Goal: Task Accomplishment & Management: Use online tool/utility

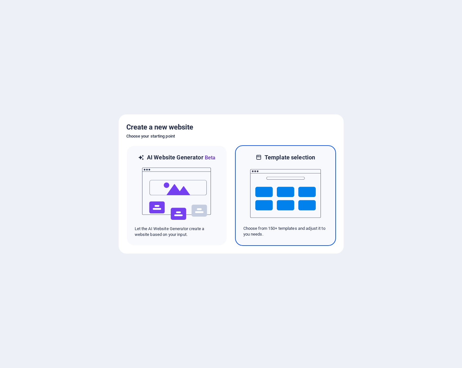
click at [291, 195] on img at bounding box center [285, 193] width 71 height 64
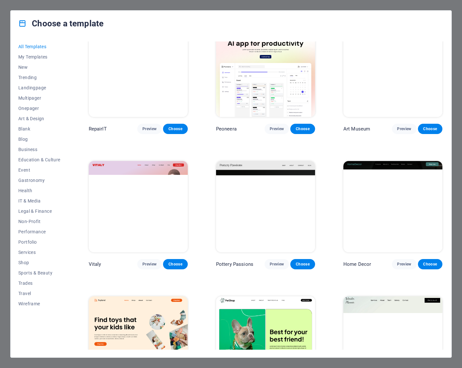
scroll to position [77, 0]
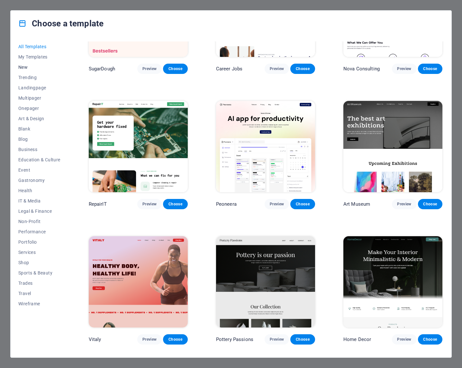
click at [22, 67] on span "New" at bounding box center [39, 67] width 42 height 5
click at [31, 79] on span "Trending" at bounding box center [39, 77] width 42 height 5
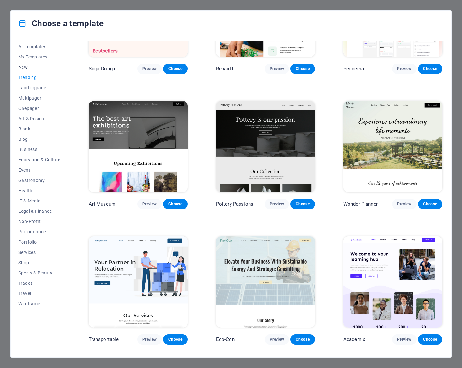
click at [25, 68] on span "New" at bounding box center [39, 67] width 42 height 5
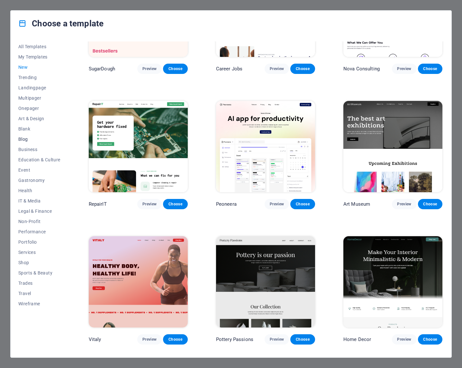
click at [24, 140] on span "Blog" at bounding box center [39, 139] width 42 height 5
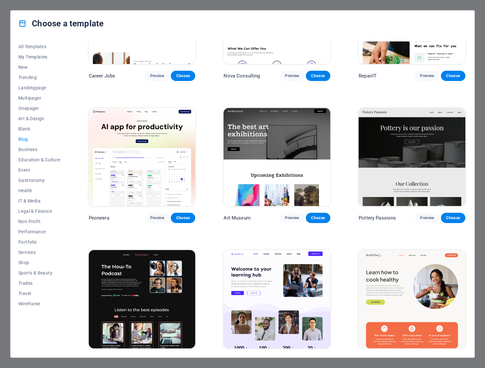
scroll to position [39, 0]
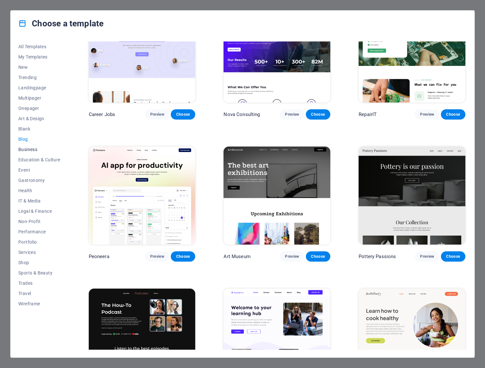
click at [21, 150] on span "Business" at bounding box center [39, 149] width 42 height 5
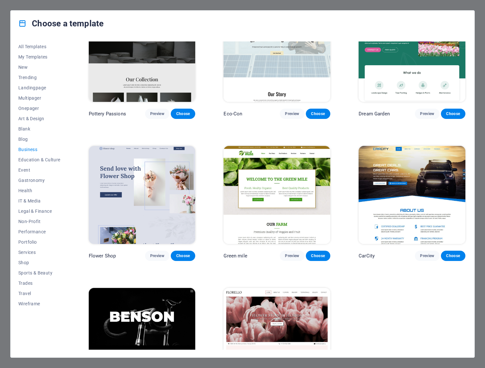
scroll to position [0, 0]
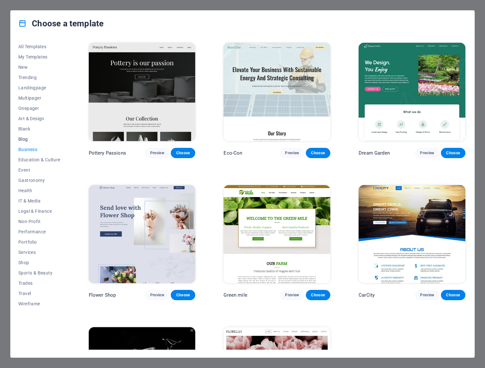
click at [24, 140] on span "Blog" at bounding box center [39, 139] width 42 height 5
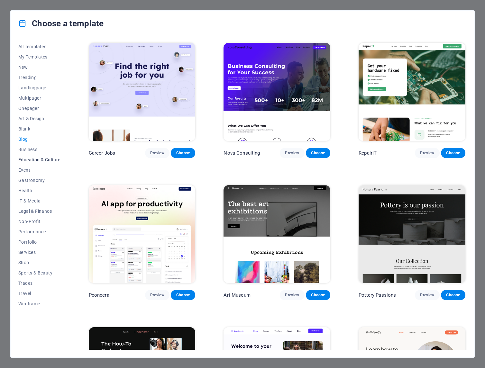
click at [43, 160] on span "Education & Culture" at bounding box center [39, 159] width 42 height 5
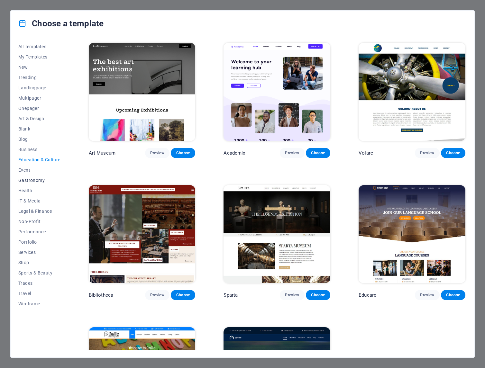
click at [33, 181] on span "Gastronomy" at bounding box center [39, 180] width 42 height 5
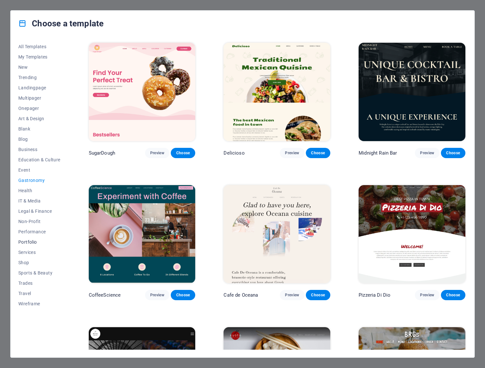
click at [29, 243] on span "Portfolio" at bounding box center [39, 242] width 42 height 5
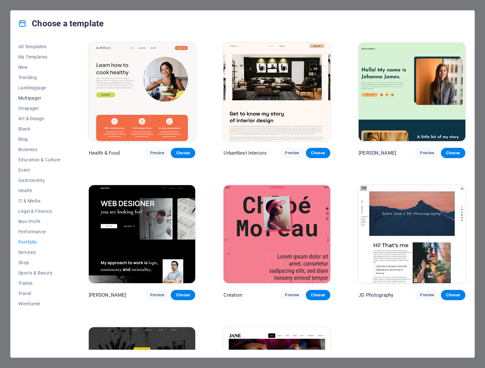
click at [33, 96] on span "Multipager" at bounding box center [39, 98] width 42 height 5
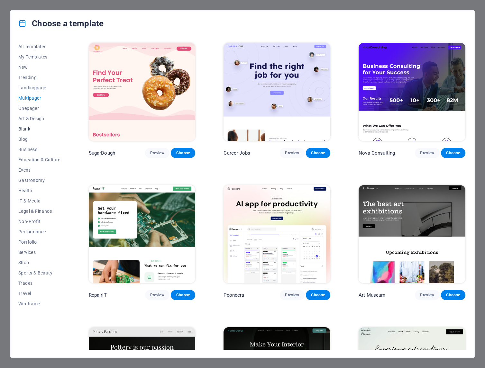
click at [26, 127] on span "Blank" at bounding box center [39, 128] width 42 height 5
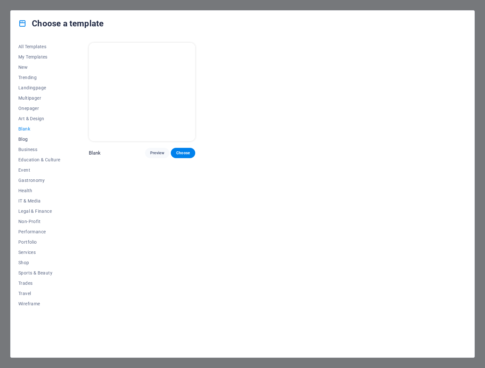
click at [23, 142] on span "Blog" at bounding box center [39, 139] width 42 height 5
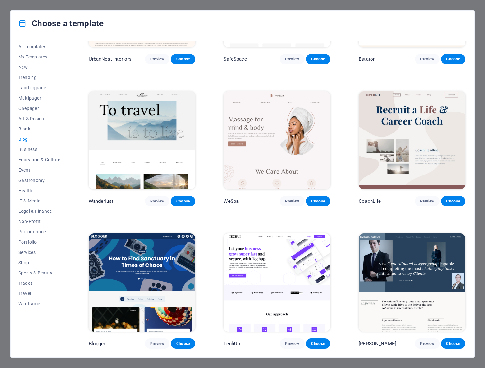
scroll to position [439, 0]
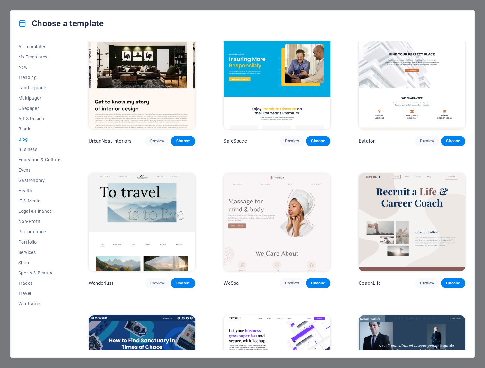
click at [25, 138] on span "Blog" at bounding box center [39, 139] width 42 height 5
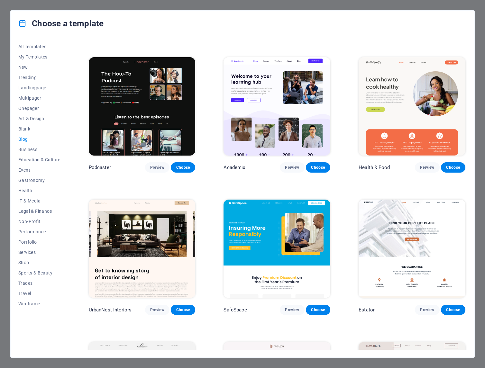
scroll to position [425, 0]
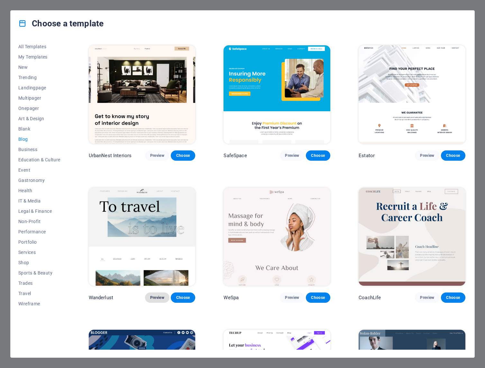
click at [157, 295] on span "Preview" at bounding box center [157, 297] width 14 height 5
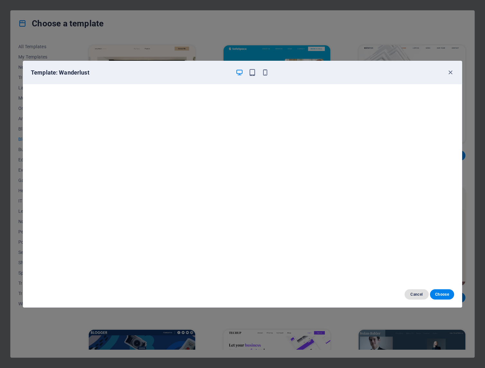
click at [418, 295] on span "Cancel" at bounding box center [417, 294] width 14 height 5
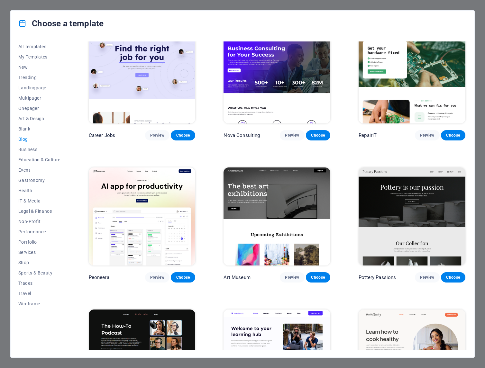
scroll to position [0, 0]
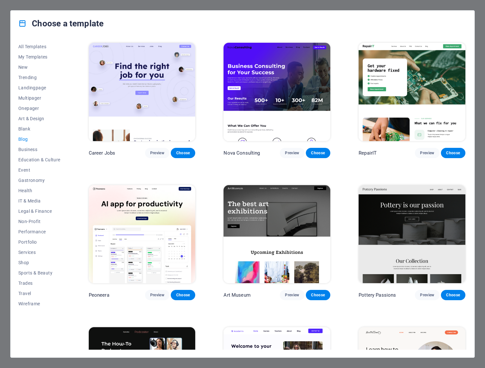
click at [169, 212] on img at bounding box center [142, 234] width 107 height 98
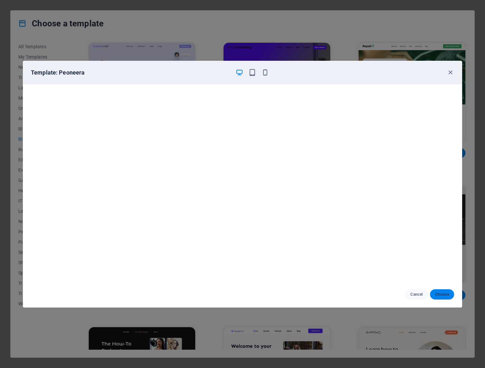
click at [442, 298] on button "Choose" at bounding box center [442, 294] width 24 height 10
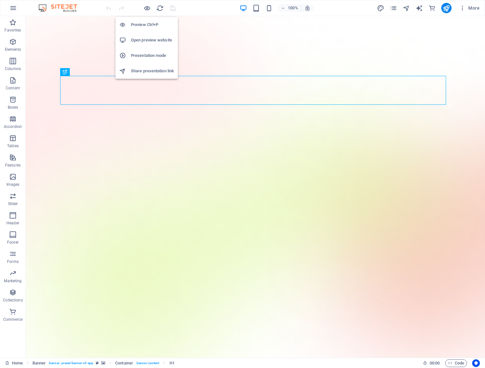
drag, startPoint x: 147, startPoint y: 39, endPoint x: 134, endPoint y: 37, distance: 12.6
click at [134, 37] on h6 "Open preview website" at bounding box center [152, 40] width 43 height 8
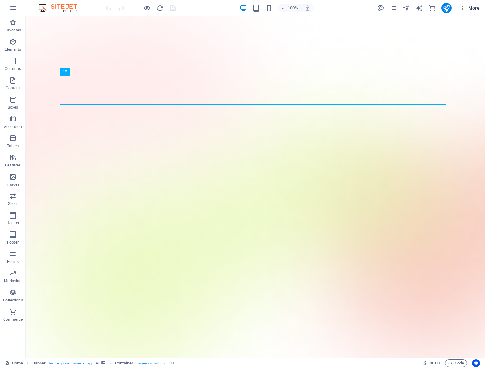
click at [473, 9] on span "More" at bounding box center [469, 8] width 20 height 6
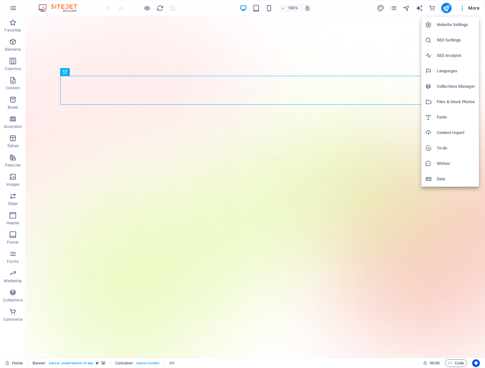
click at [473, 10] on div at bounding box center [242, 184] width 485 height 368
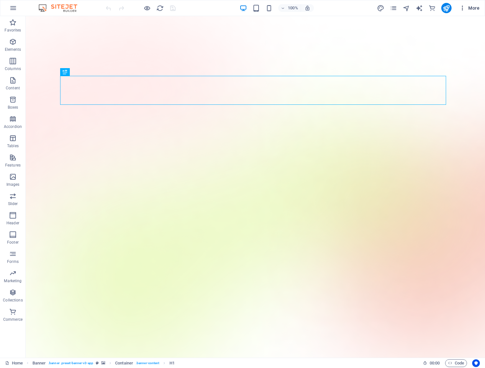
click at [473, 10] on span "More" at bounding box center [469, 8] width 20 height 6
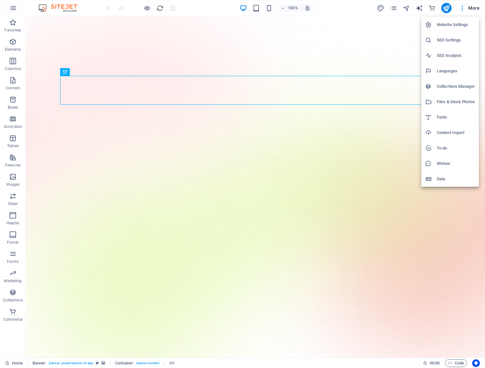
click at [449, 25] on h6 "Website Settings" at bounding box center [456, 25] width 38 height 8
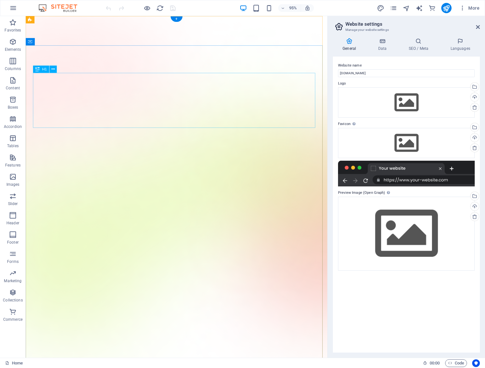
scroll to position [116, 0]
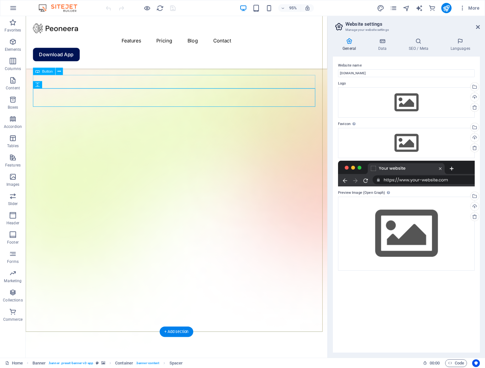
scroll to position [39, 0]
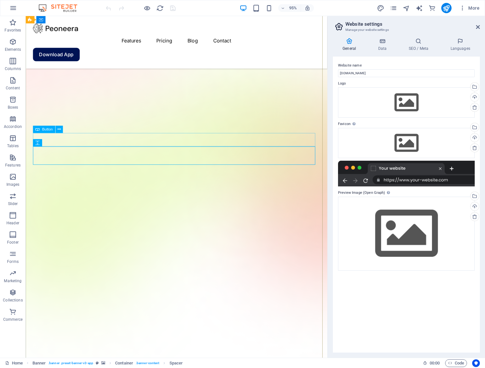
click at [479, 26] on icon at bounding box center [478, 26] width 4 height 5
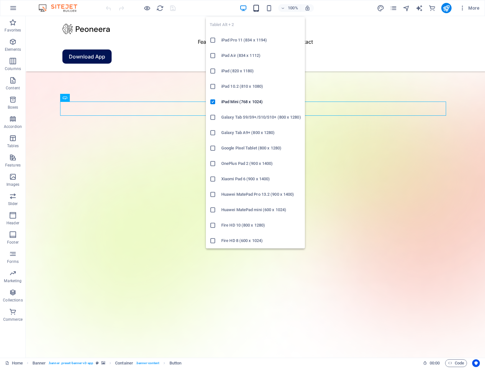
click at [255, 8] on icon "button" at bounding box center [256, 8] width 7 height 7
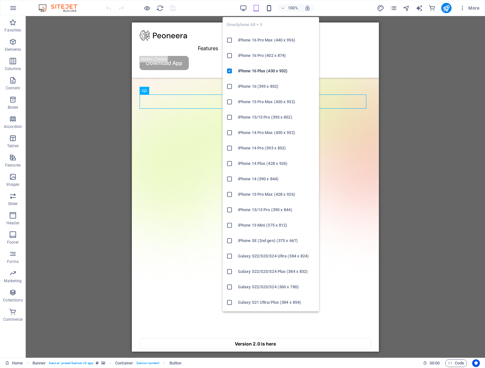
click at [271, 8] on icon "button" at bounding box center [268, 8] width 7 height 7
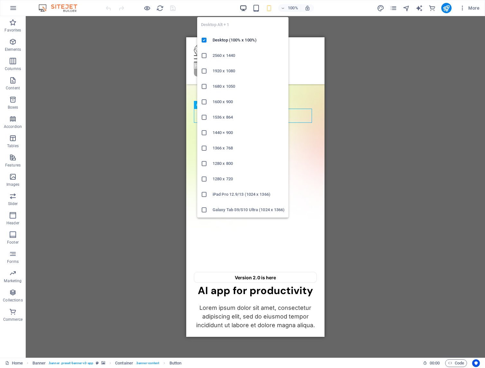
click at [243, 9] on icon "button" at bounding box center [243, 8] width 7 height 7
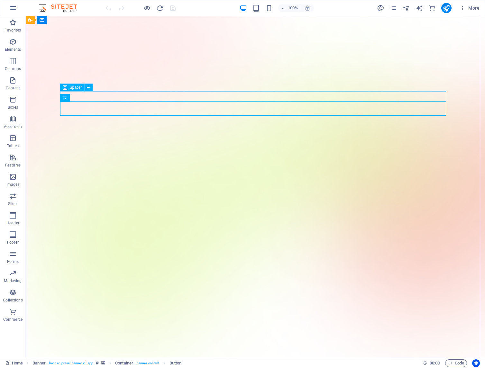
scroll to position [0, 0]
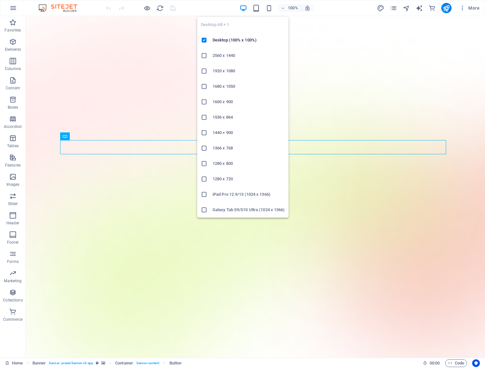
click at [218, 135] on h6 "1440 × 900" at bounding box center [249, 133] width 72 height 8
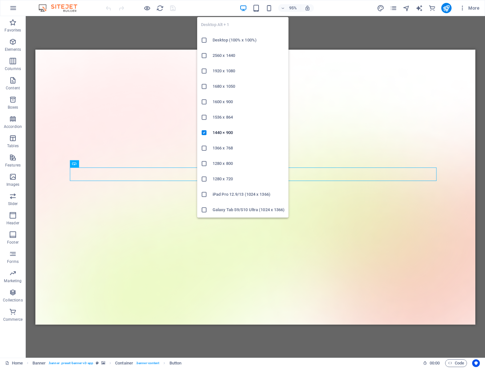
click at [229, 73] on h6 "1920 x 1080" at bounding box center [249, 71] width 72 height 8
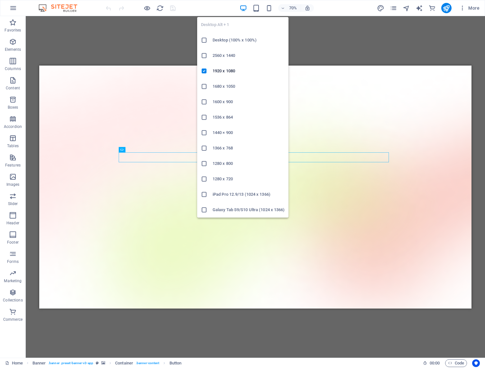
click at [225, 25] on ul "Desktop Alt + 1 Desktop (100% x 100%) 2560 x 1440 1920 x 1080 1680 x [PHONE_NUM…" at bounding box center [242, 117] width 91 height 201
click at [234, 42] on h6 "Desktop (100% x 100%)" at bounding box center [249, 40] width 72 height 8
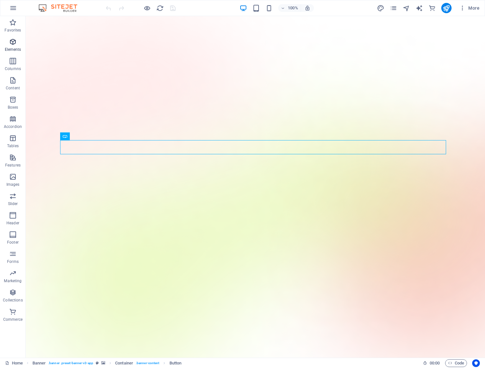
click at [14, 47] on p "Elements" at bounding box center [13, 49] width 16 height 5
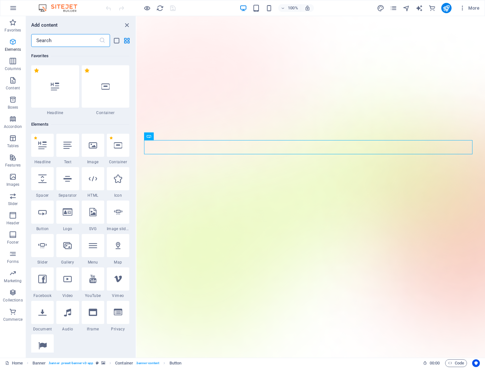
scroll to position [69, 0]
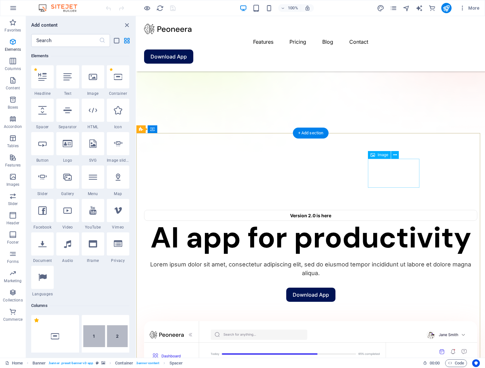
scroll to position [309, 0]
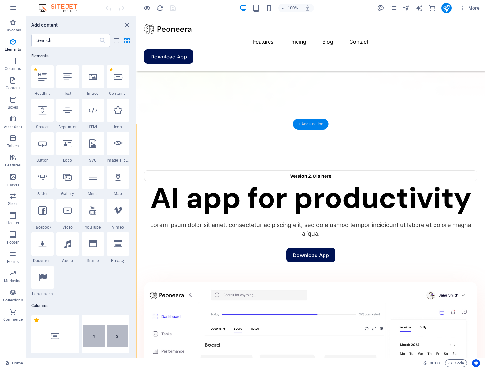
click at [314, 125] on div "+ Add section" at bounding box center [311, 124] width 36 height 11
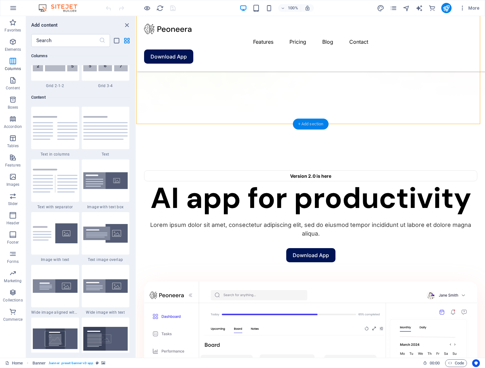
scroll to position [1125, 0]
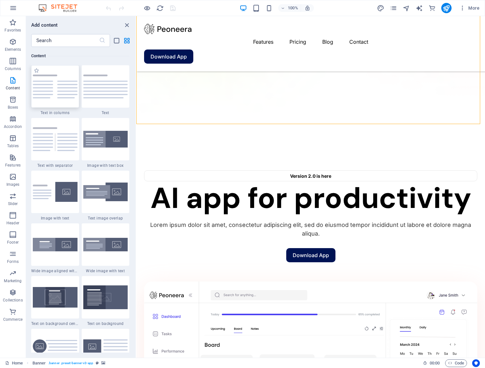
click at [61, 93] on img at bounding box center [55, 87] width 45 height 24
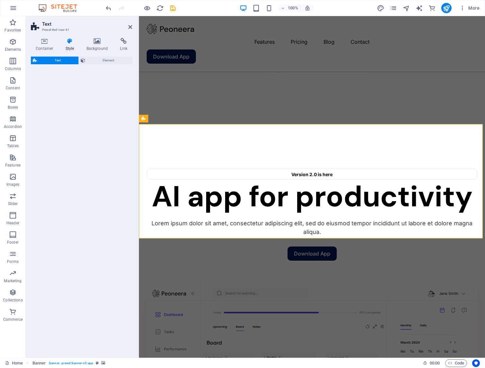
select select "rem"
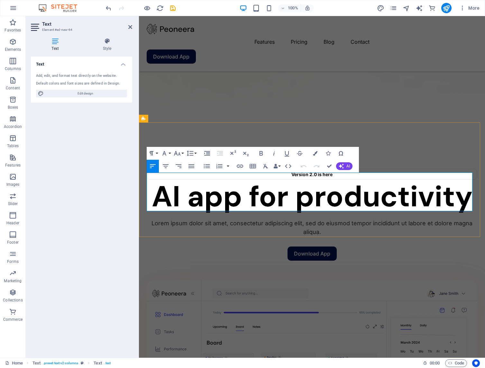
drag, startPoint x: 262, startPoint y: 187, endPoint x: 285, endPoint y: 196, distance: 25.1
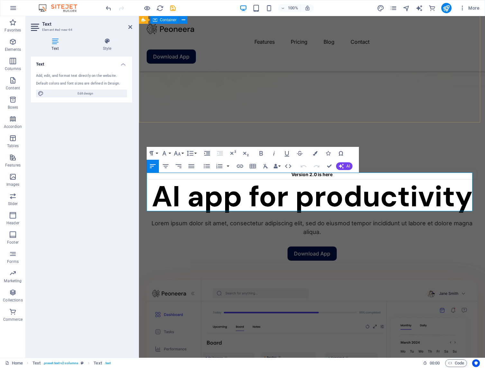
click at [294, 123] on div "Version 2.0 is here AI app for productivity Lorem ipsum dolor sit amet, consect…" at bounding box center [312, 332] width 346 height 418
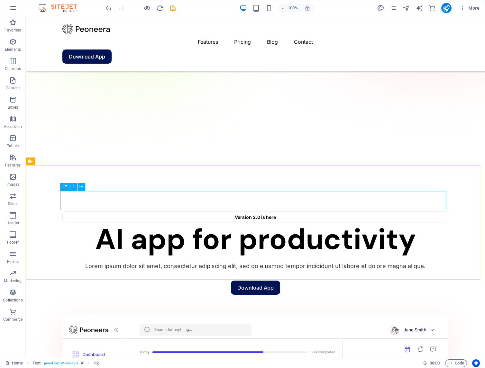
click at [69, 189] on div "H2" at bounding box center [68, 187] width 17 height 8
click at [65, 189] on icon at bounding box center [65, 187] width 5 height 8
click at [71, 188] on span "H2" at bounding box center [72, 187] width 5 height 4
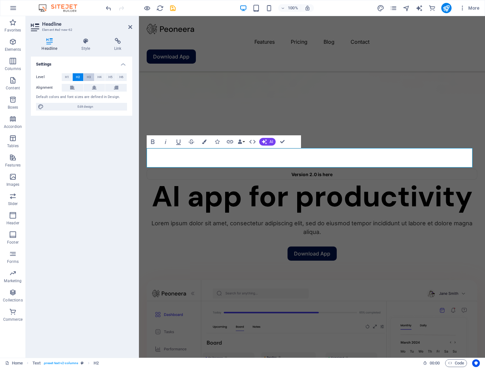
click at [89, 76] on span "H3" at bounding box center [89, 77] width 4 height 8
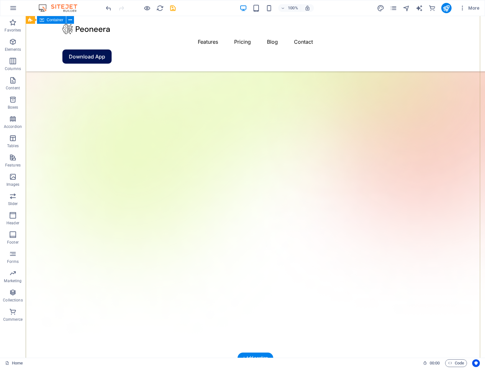
scroll to position [232, 0]
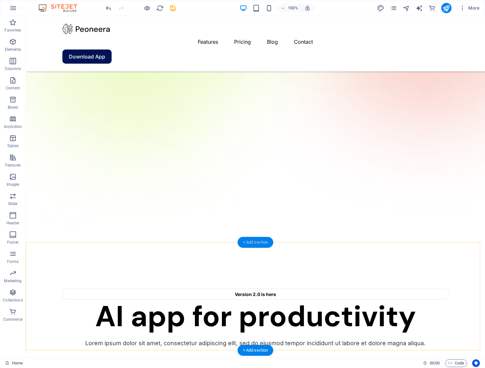
click at [252, 241] on div "+ Add section" at bounding box center [256, 242] width 36 height 11
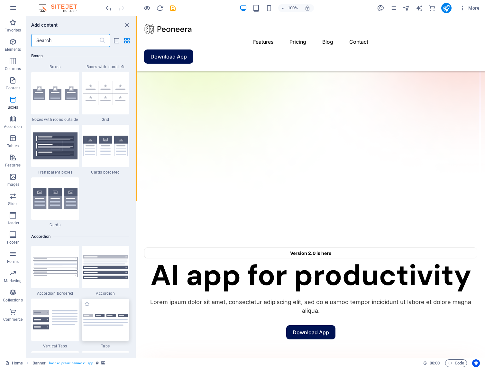
scroll to position [2052, 0]
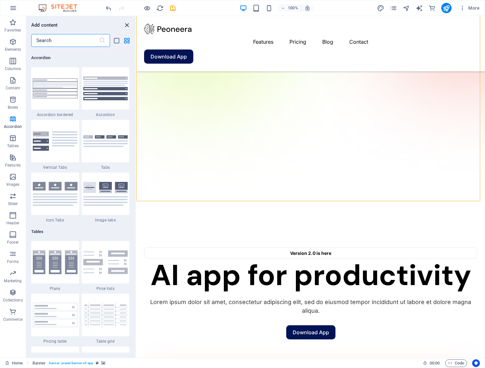
click at [127, 27] on icon "close panel" at bounding box center [126, 25] width 7 height 7
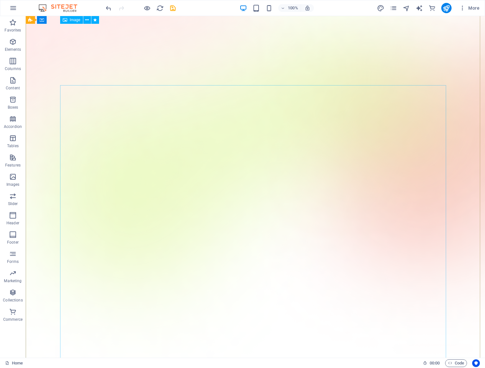
scroll to position [0, 0]
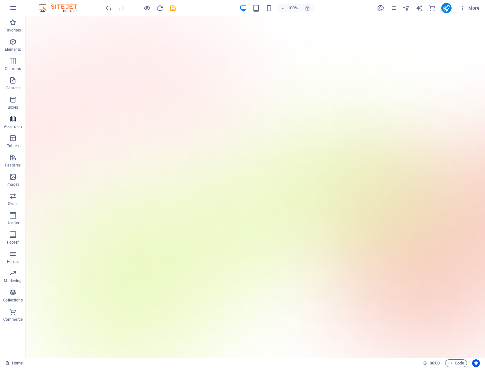
click at [12, 120] on icon "button" at bounding box center [13, 119] width 8 height 8
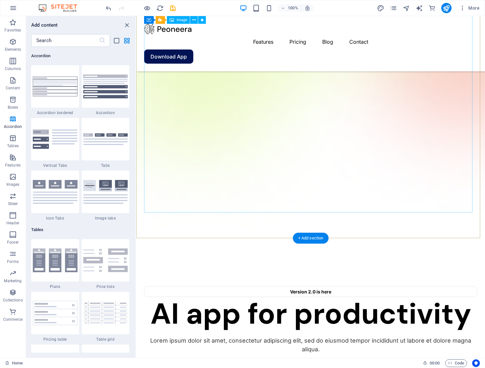
scroll to position [386, 0]
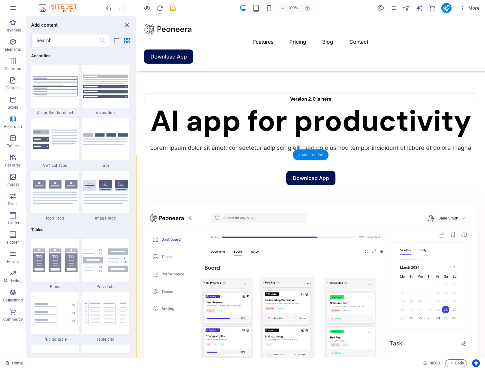
click at [315, 155] on div "+ Add section" at bounding box center [311, 155] width 36 height 11
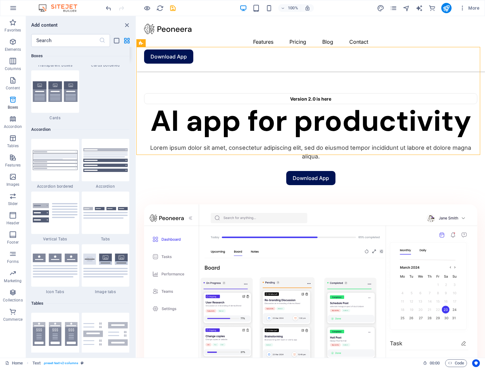
scroll to position [2013, 0]
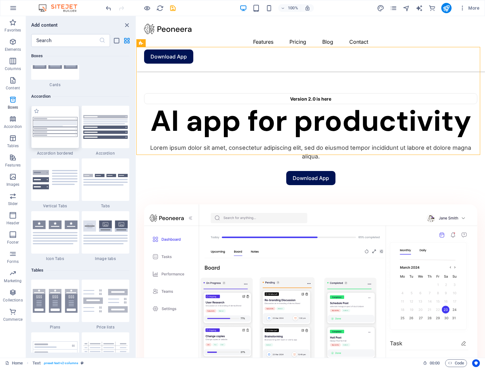
click at [63, 137] on div at bounding box center [55, 127] width 48 height 42
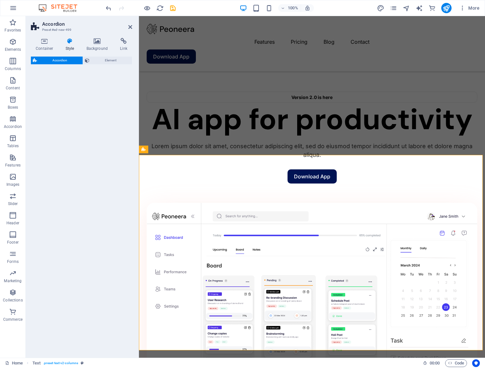
select select "rem"
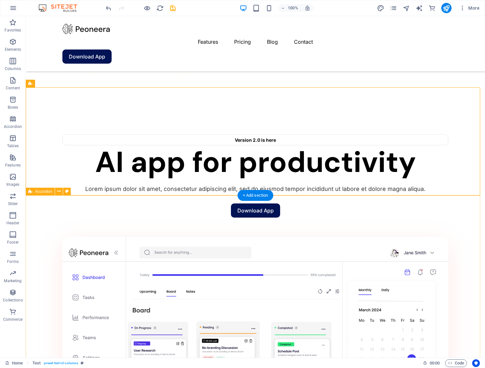
scroll to position [463, 0]
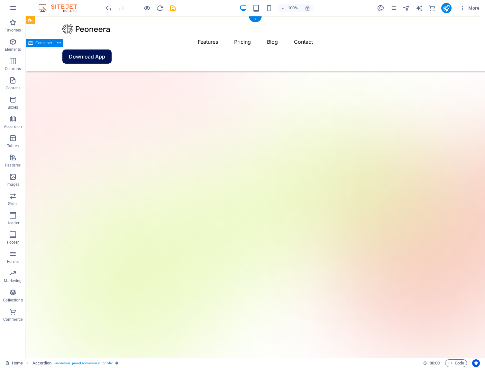
scroll to position [0, 0]
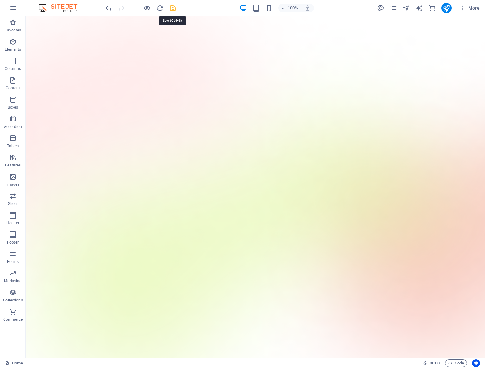
click at [173, 10] on icon "save" at bounding box center [172, 8] width 7 height 7
click at [15, 8] on icon "button" at bounding box center [13, 8] width 8 height 8
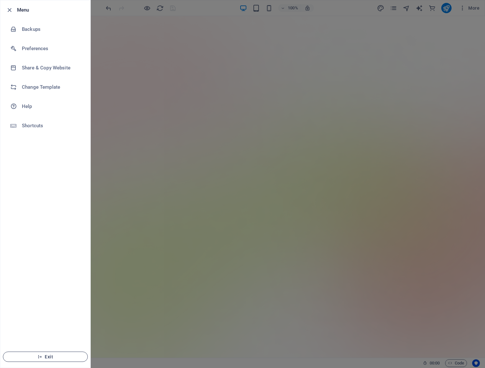
click at [54, 357] on span "Exit" at bounding box center [45, 356] width 74 height 5
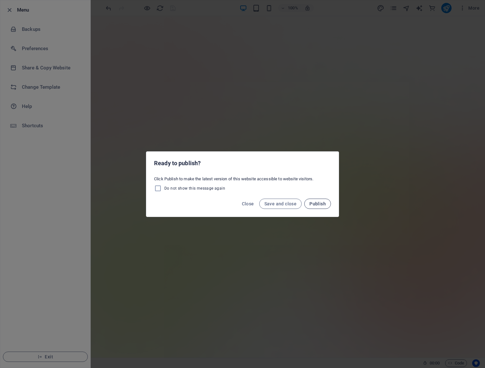
click at [315, 205] on span "Publish" at bounding box center [317, 203] width 16 height 5
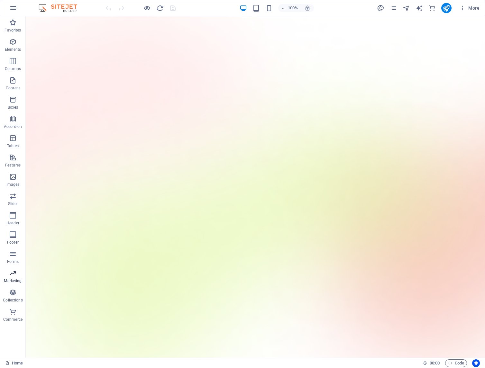
click at [11, 280] on p "Marketing" at bounding box center [13, 281] width 18 height 5
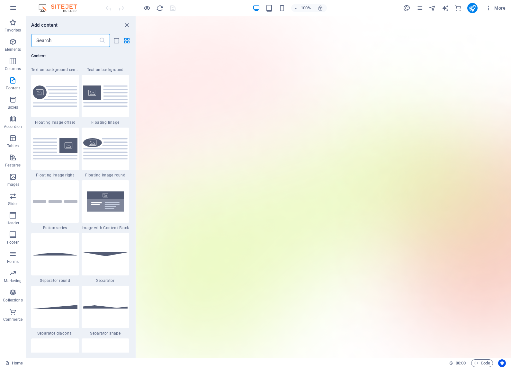
scroll to position [1109, 0]
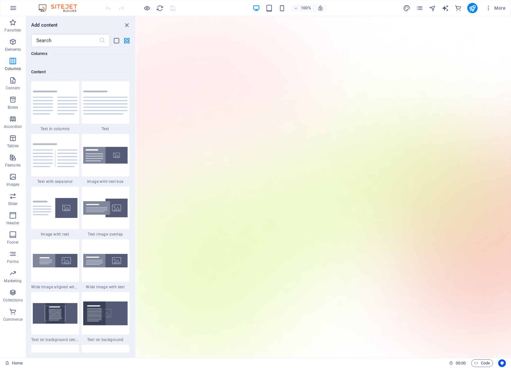
click at [134, 106] on div "Favorites 1 Star Headline 1 Star Container Elements 1 Star Headline 1 Star Text…" at bounding box center [81, 200] width 110 height 306
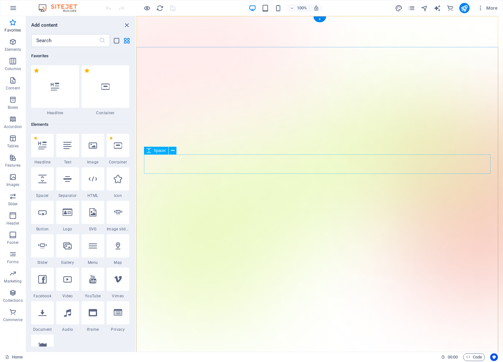
scroll to position [0, 0]
